Goal: Check status: Check status

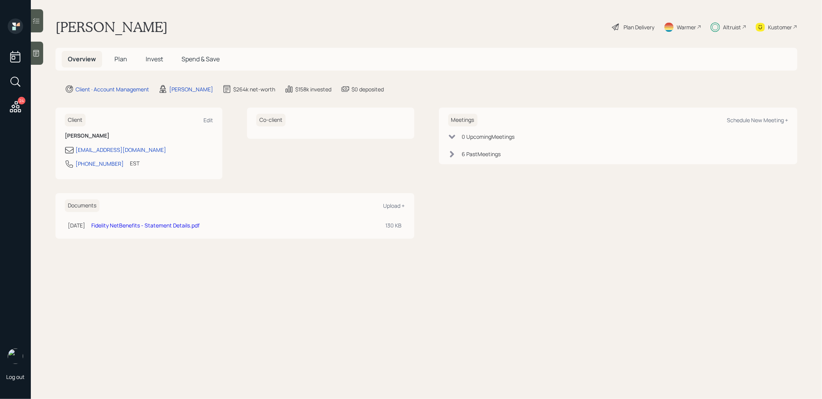
click at [154, 59] on span "Invest" at bounding box center [154, 59] width 17 height 8
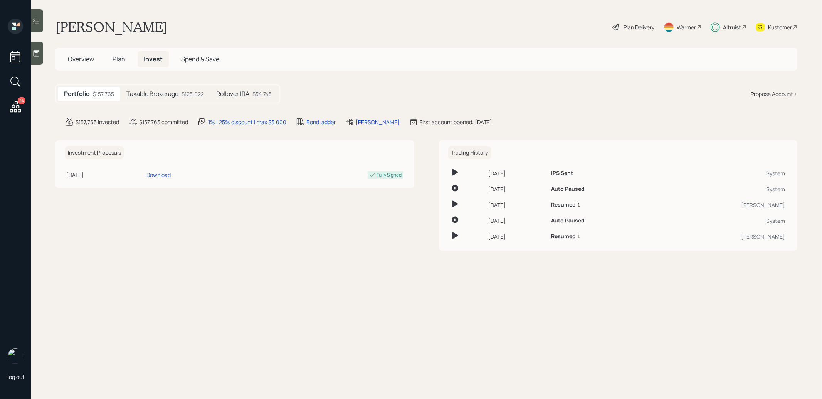
click at [171, 93] on h5 "Taxable Brokerage" at bounding box center [152, 93] width 52 height 7
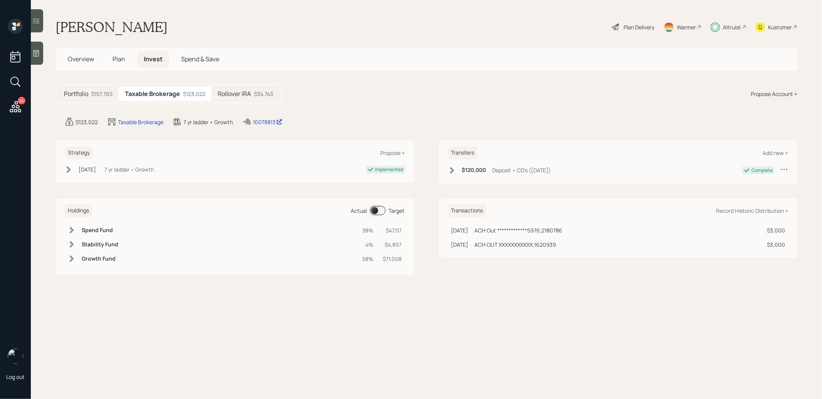
click at [375, 208] on span at bounding box center [378, 210] width 16 height 9
click at [380, 208] on span at bounding box center [378, 210] width 16 height 9
click at [263, 121] on div "10078813" at bounding box center [268, 122] width 30 height 8
